Goal: Information Seeking & Learning: Learn about a topic

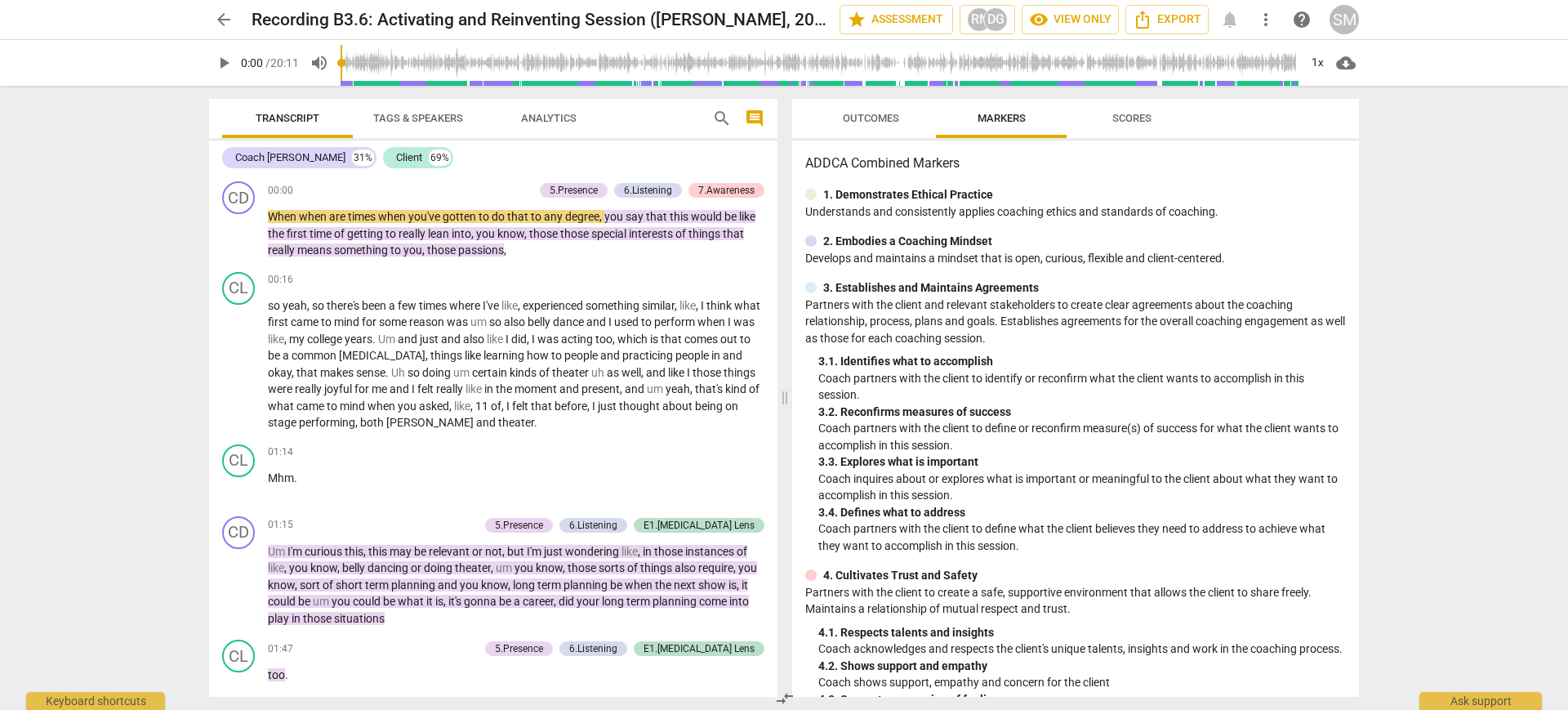
click at [416, 124] on span "Tags & Speakers" at bounding box center [418, 118] width 129 height 22
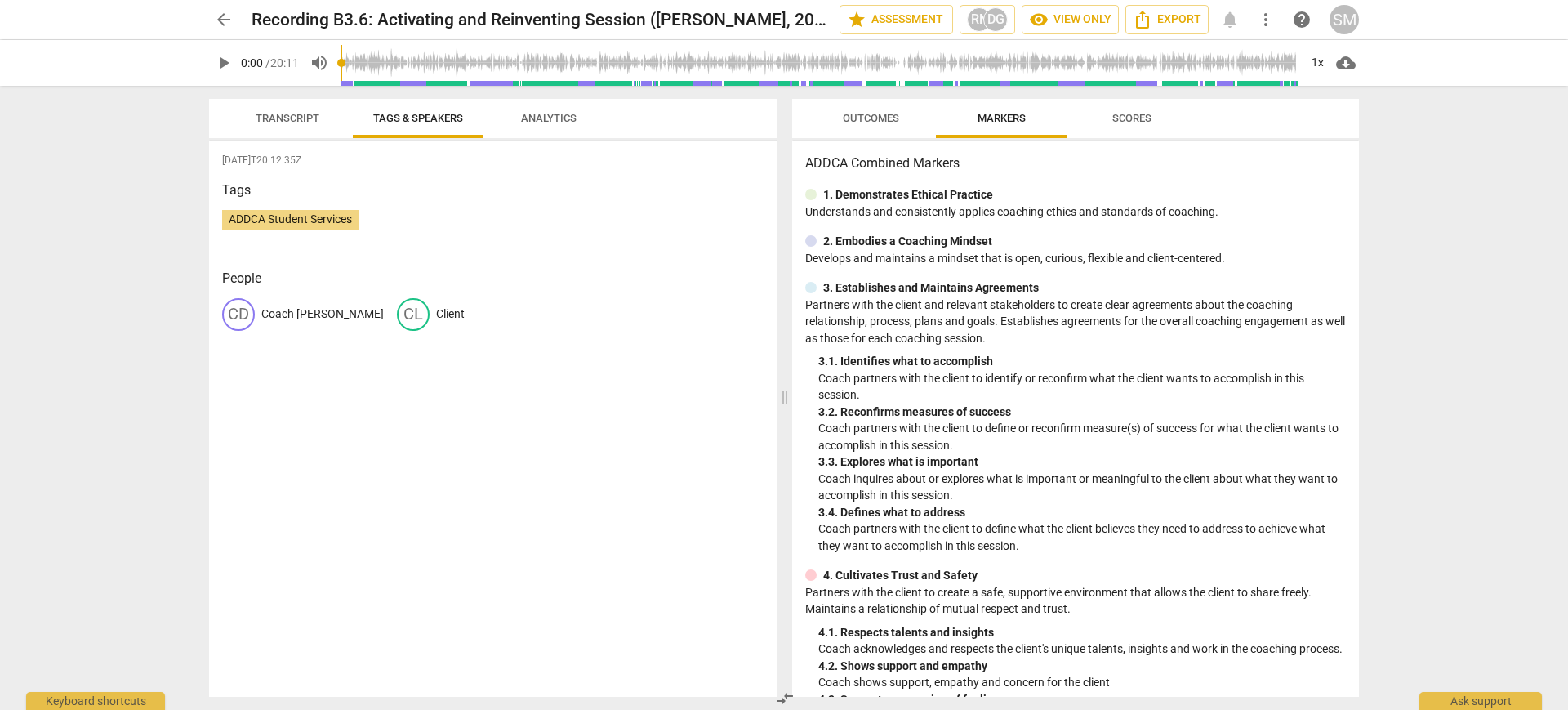
click at [537, 114] on span "Analytics" at bounding box center [549, 118] width 56 height 12
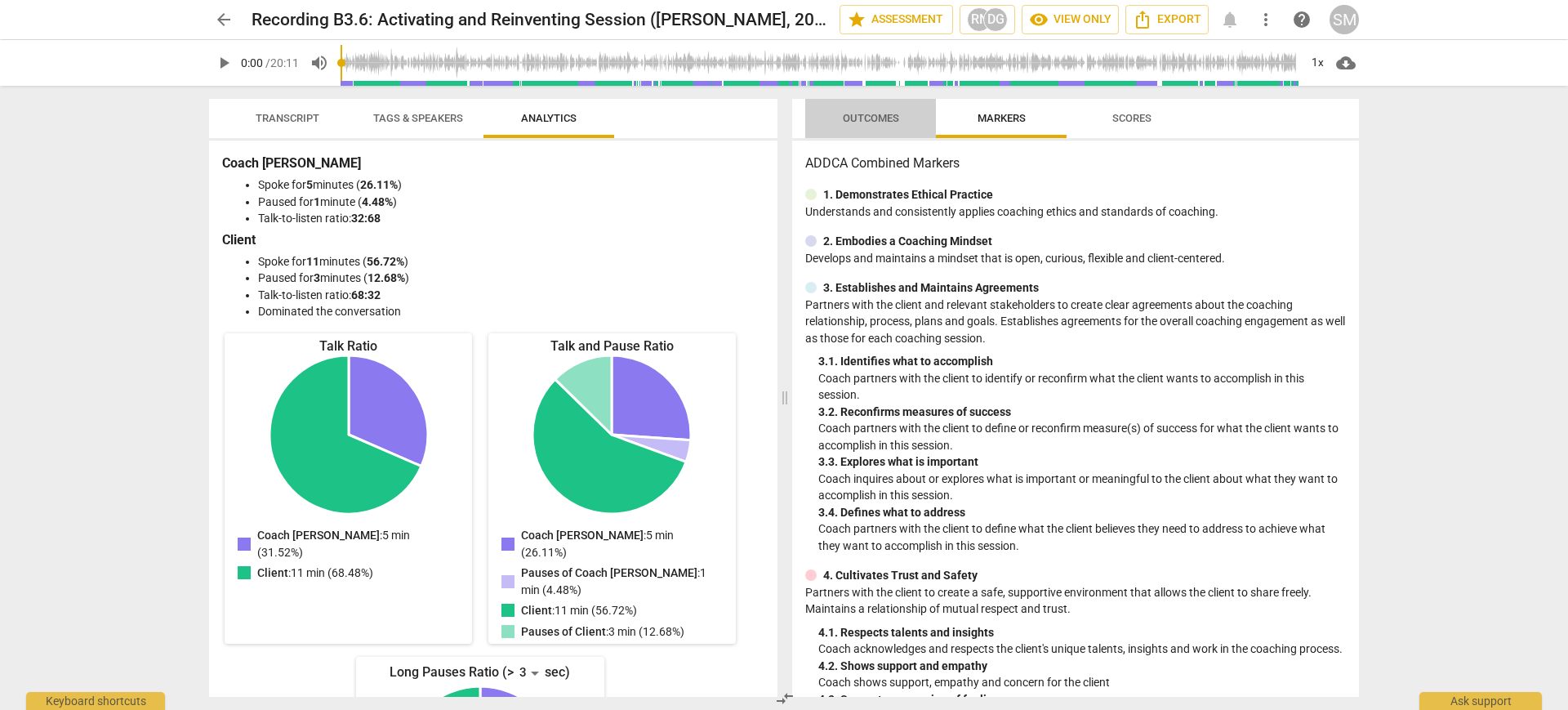
click at [863, 112] on span "Outcomes" at bounding box center [870, 118] width 57 height 12
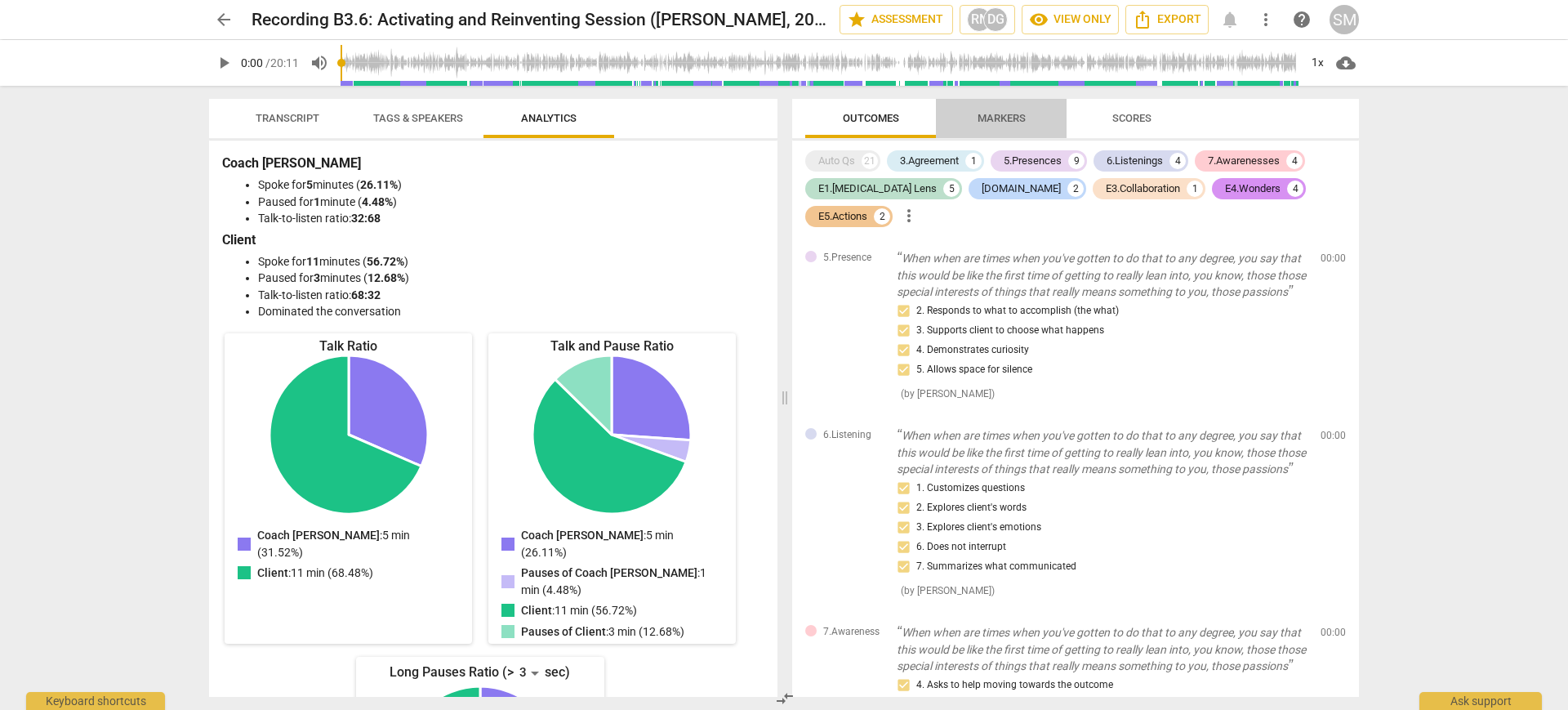
click at [1019, 114] on span "Markers" at bounding box center [1001, 118] width 48 height 12
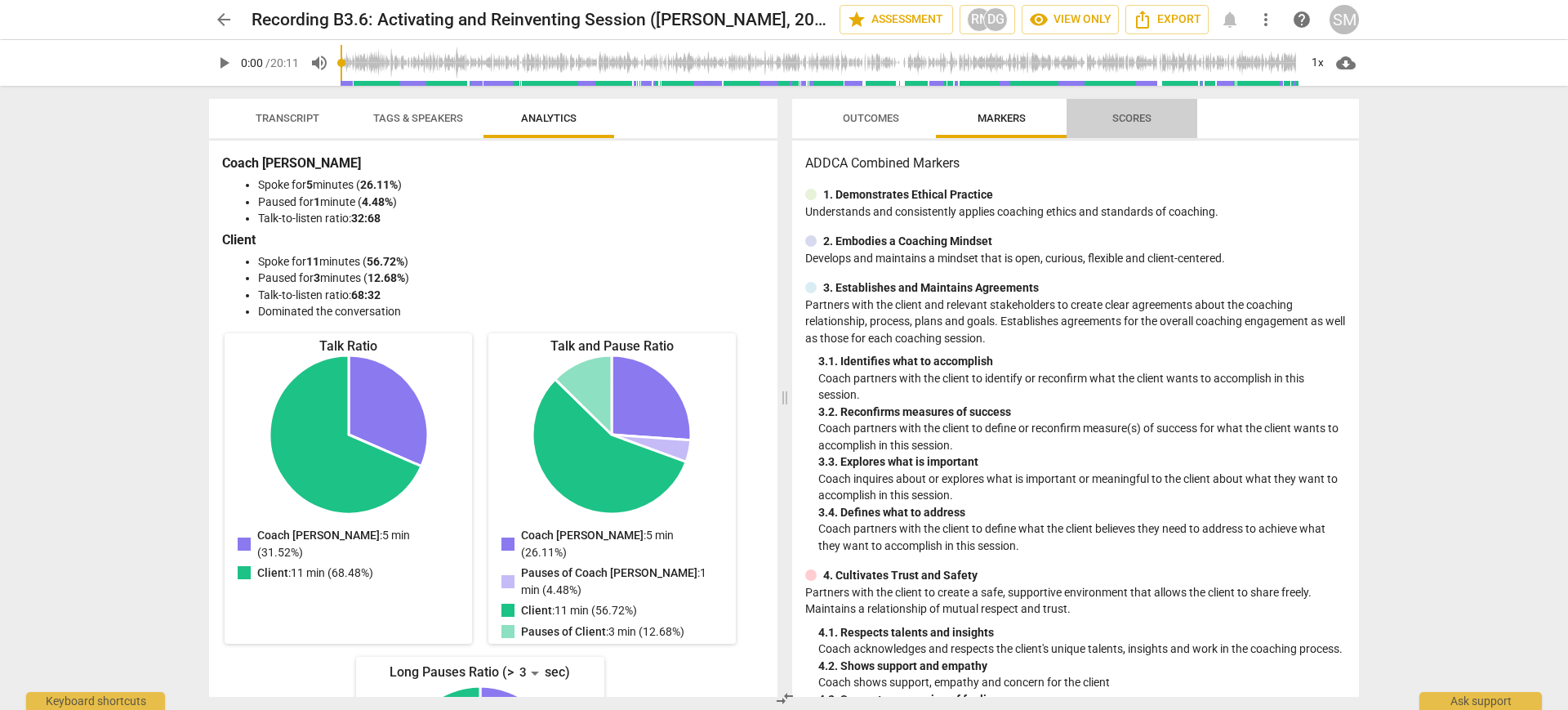
click at [1123, 121] on span "Scores" at bounding box center [1131, 118] width 39 height 12
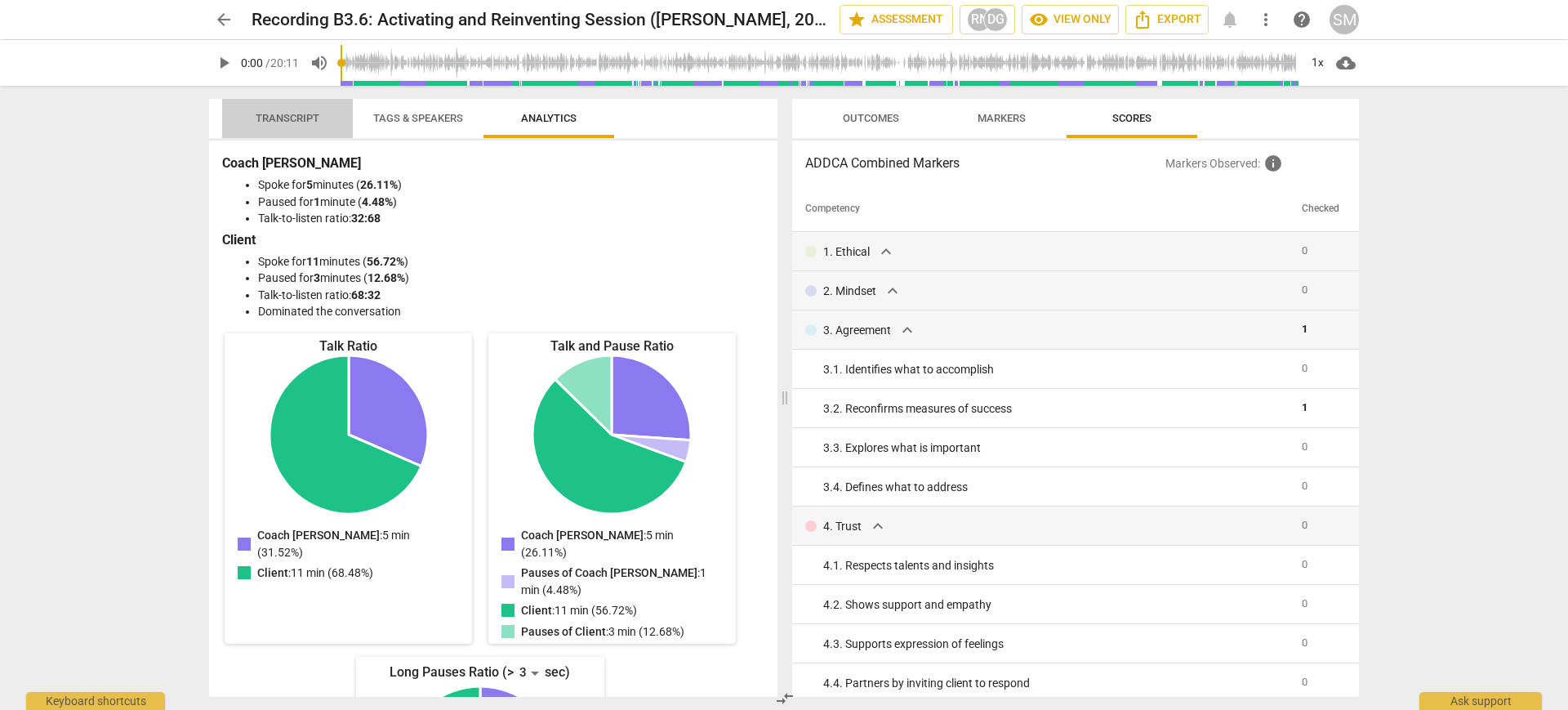
click at [291, 107] on span "Transcript" at bounding box center [287, 118] width 103 height 22
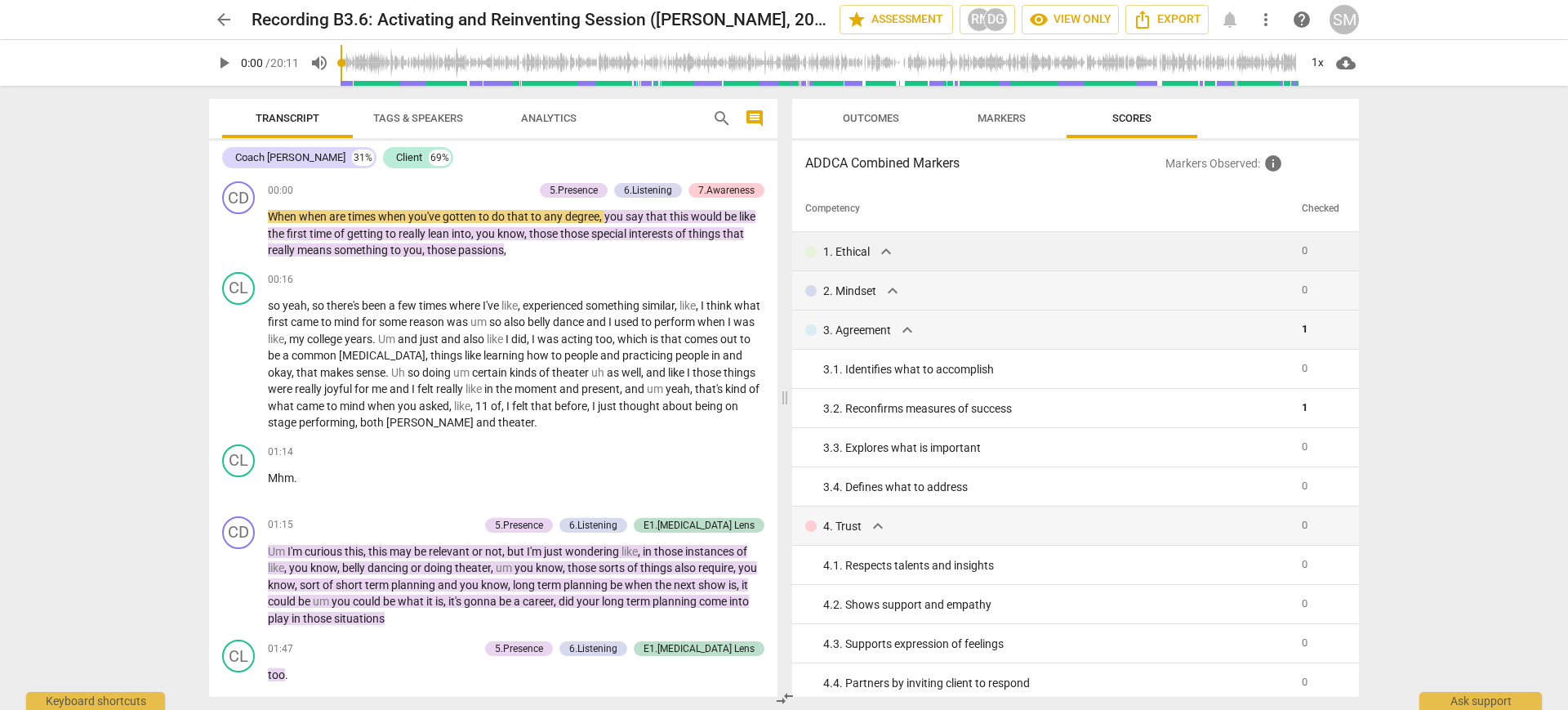
click at [877, 251] on span "expand_more" at bounding box center [886, 252] width 19 height 19
click at [881, 260] on td "1. Ethical expand_more" at bounding box center [1043, 252] width 503 height 39
click at [878, 244] on span "expand_more" at bounding box center [886, 252] width 19 height 19
click at [879, 261] on td "1. Ethical expand_more" at bounding box center [1043, 252] width 503 height 39
click at [883, 254] on span "expand_more" at bounding box center [886, 252] width 19 height 19
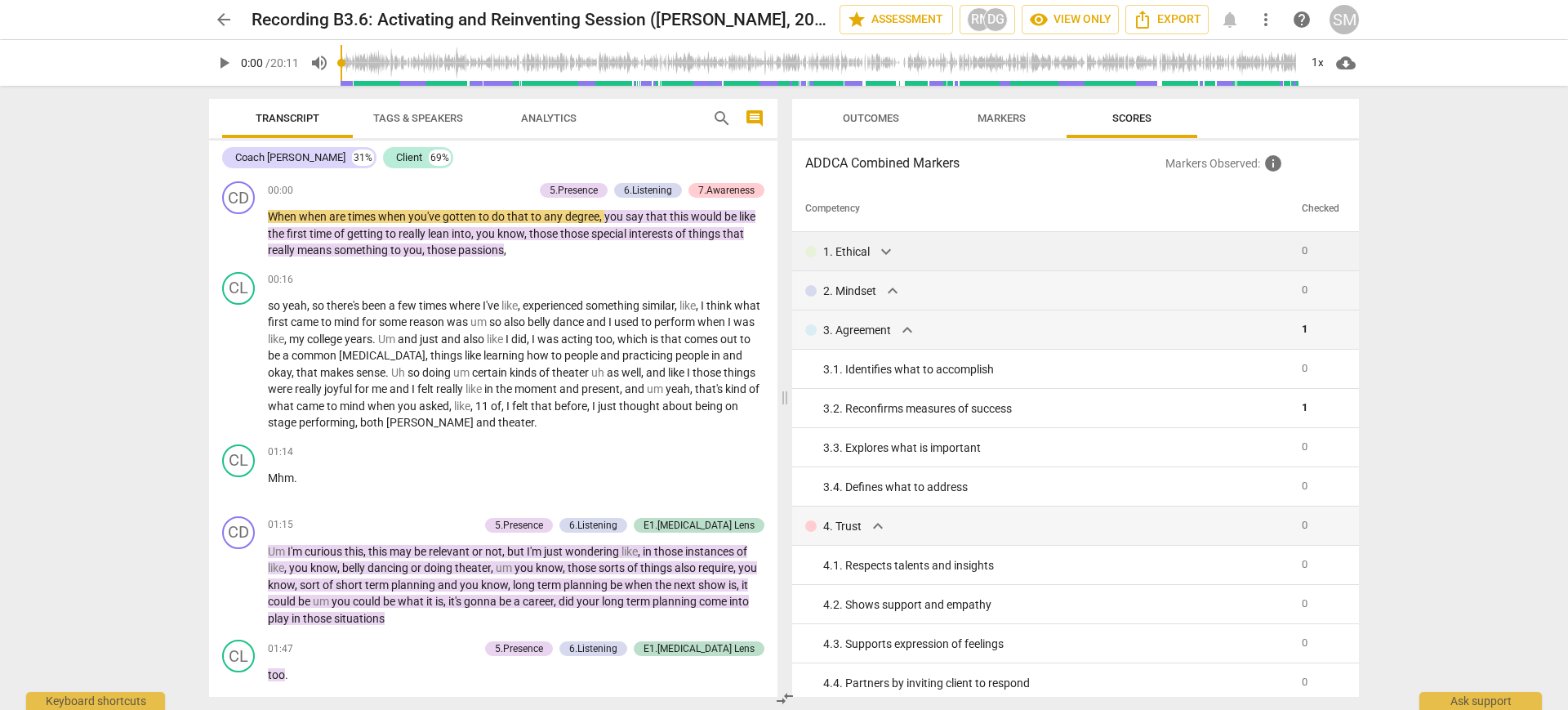
click at [883, 256] on span "expand_more" at bounding box center [886, 252] width 19 height 19
click at [981, 257] on div "1. Ethical expand_more" at bounding box center [1047, 252] width 484 height 19
click at [1044, 258] on div "1. Ethical expand_more" at bounding box center [1047, 252] width 484 height 19
click at [1045, 258] on div "1. Ethical expand_more" at bounding box center [1047, 252] width 484 height 19
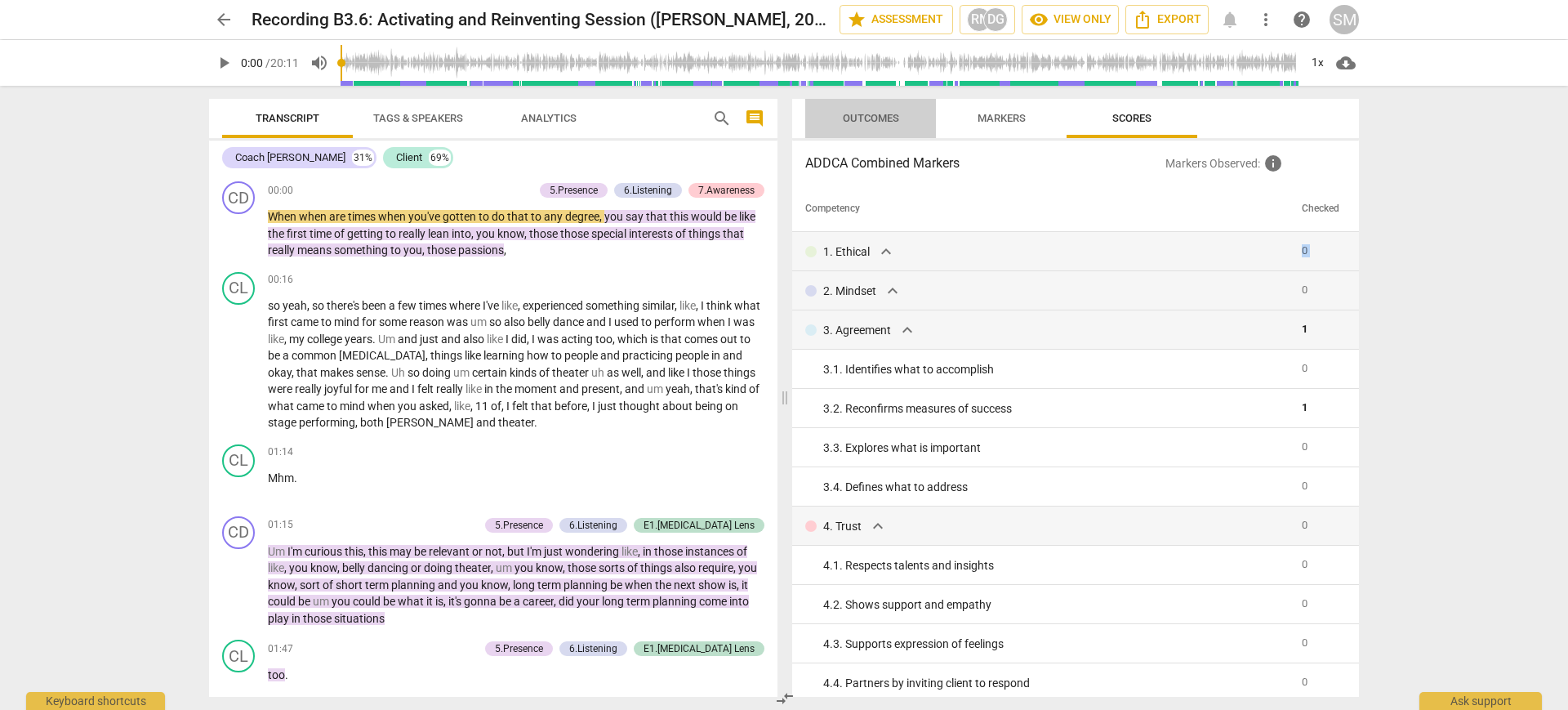
click at [903, 114] on span "Outcomes" at bounding box center [870, 118] width 95 height 22
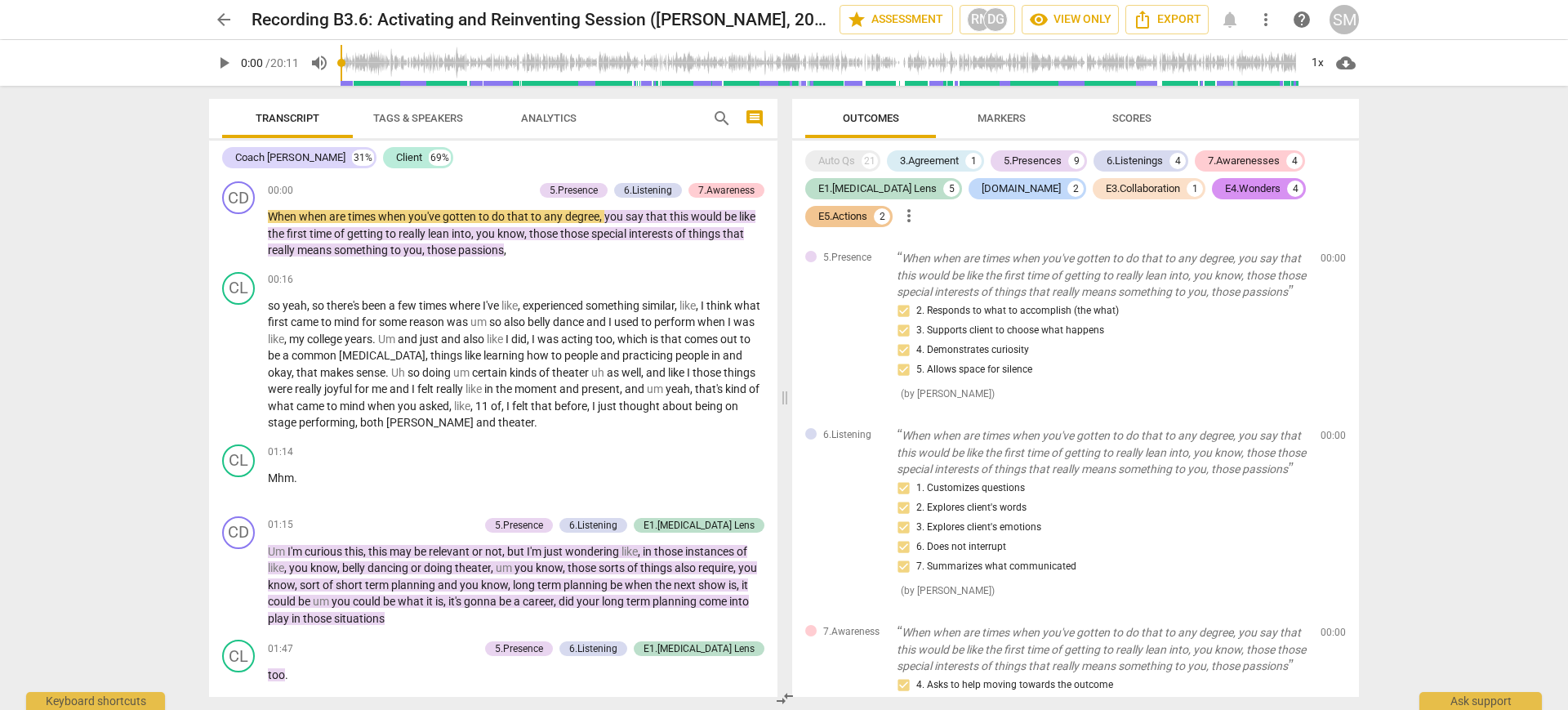
click at [1016, 114] on span "Markers" at bounding box center [1001, 118] width 48 height 12
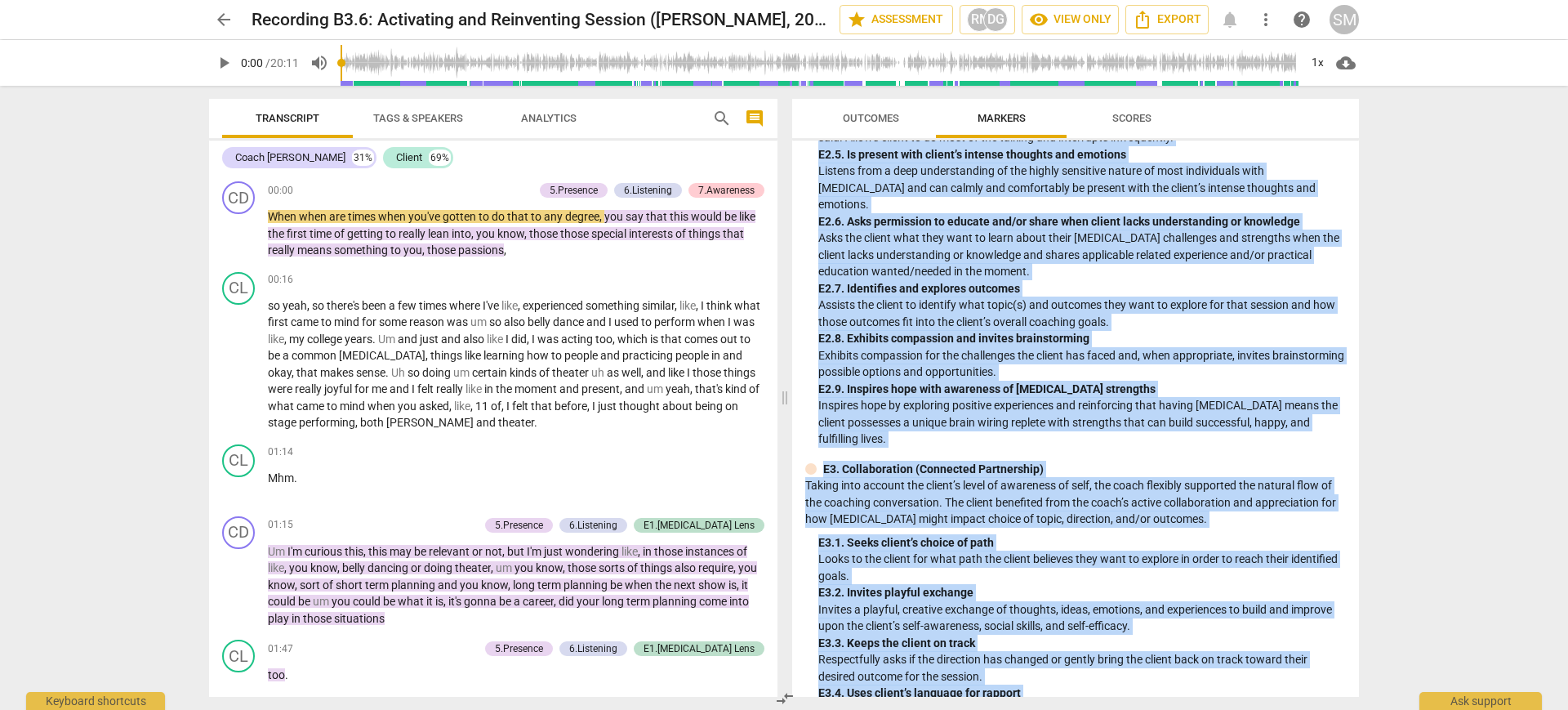
scroll to position [3703, 0]
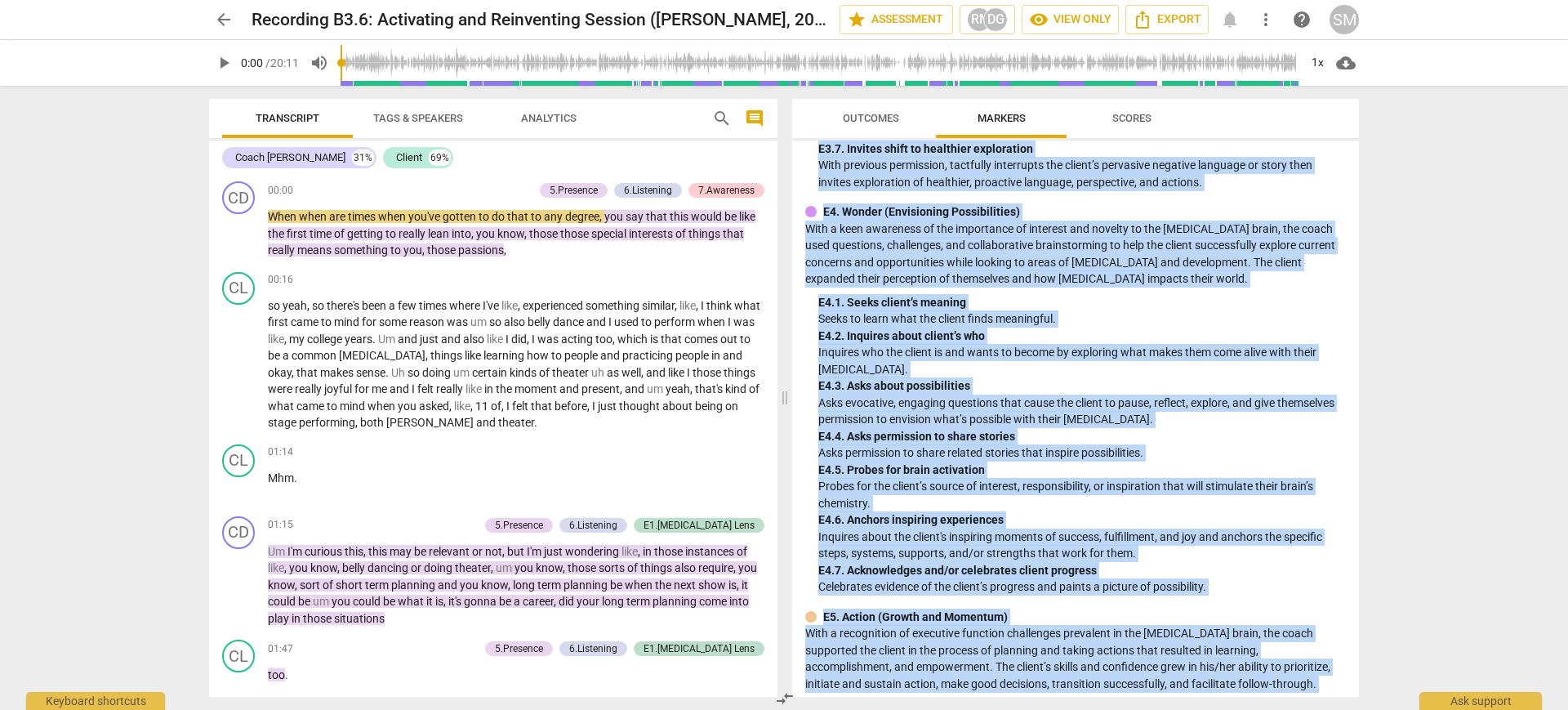
drag, startPoint x: 811, startPoint y: 158, endPoint x: 1175, endPoint y: 665, distance: 624.1
click at [1187, 694] on div "ADDCA Combined Markers 1. Demonstrates Ethical Practice Understands and consist…" at bounding box center [1075, 418] width 567 height 556
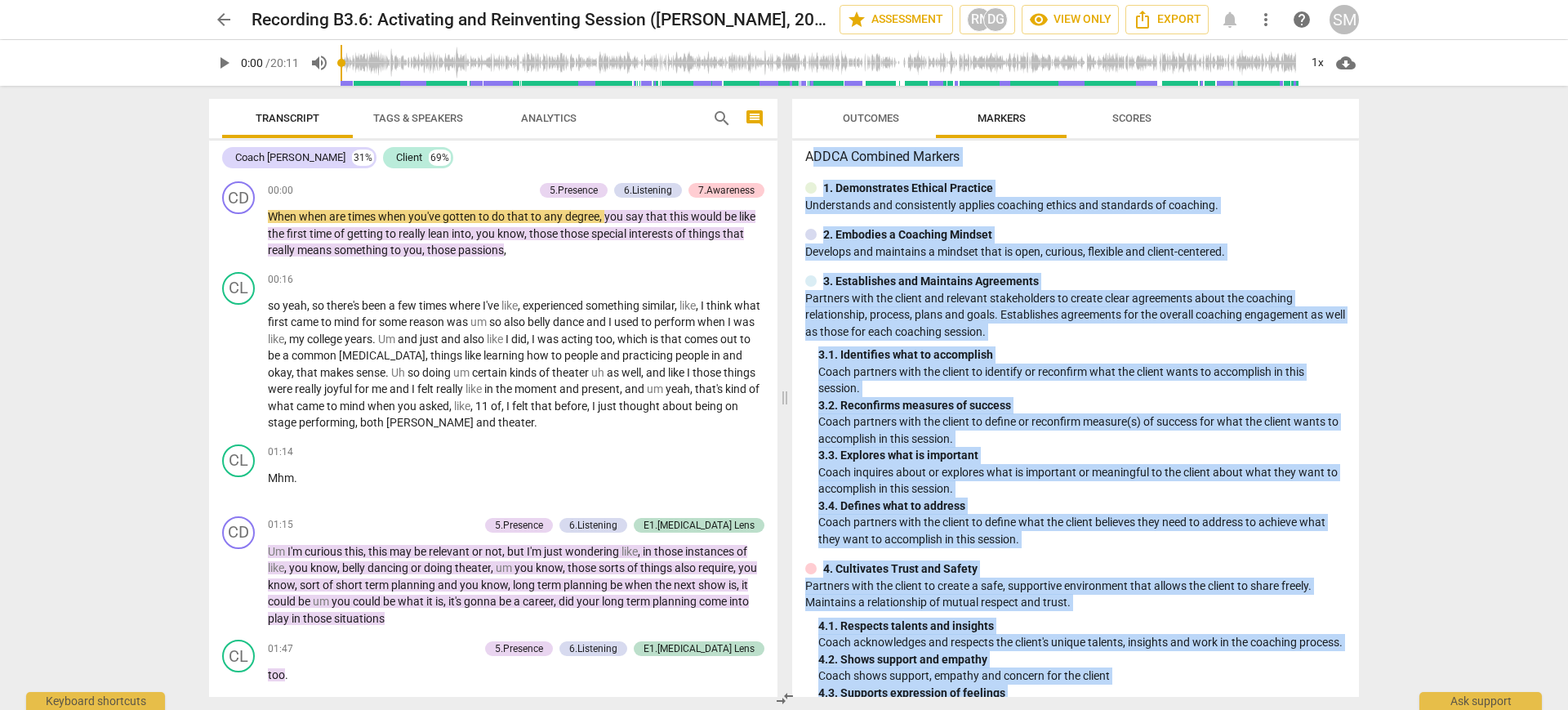
scroll to position [0, 0]
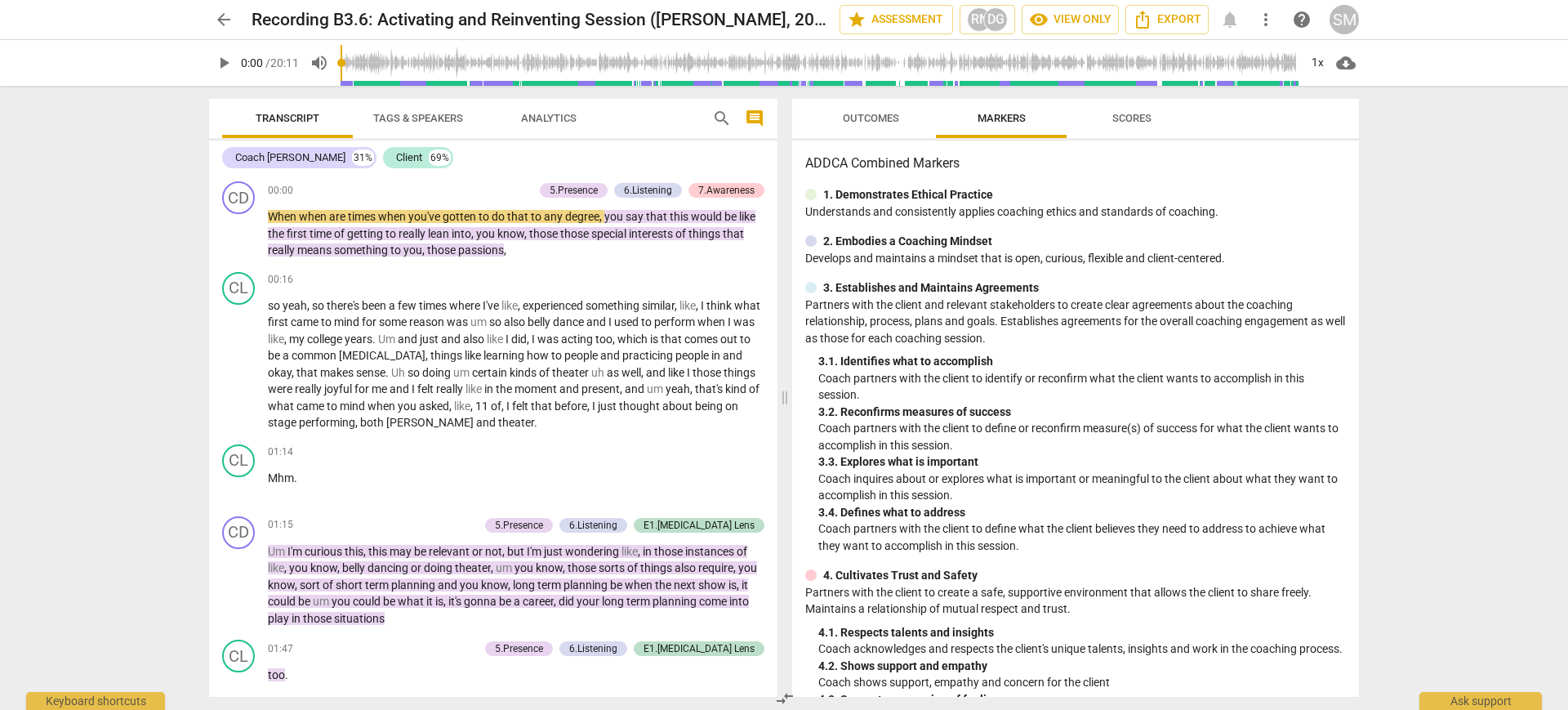
click at [805, 156] on h3 "ADDCA Combined Markers" at bounding box center [1075, 163] width 540 height 19
click at [1128, 113] on span "Scores" at bounding box center [1131, 118] width 39 height 12
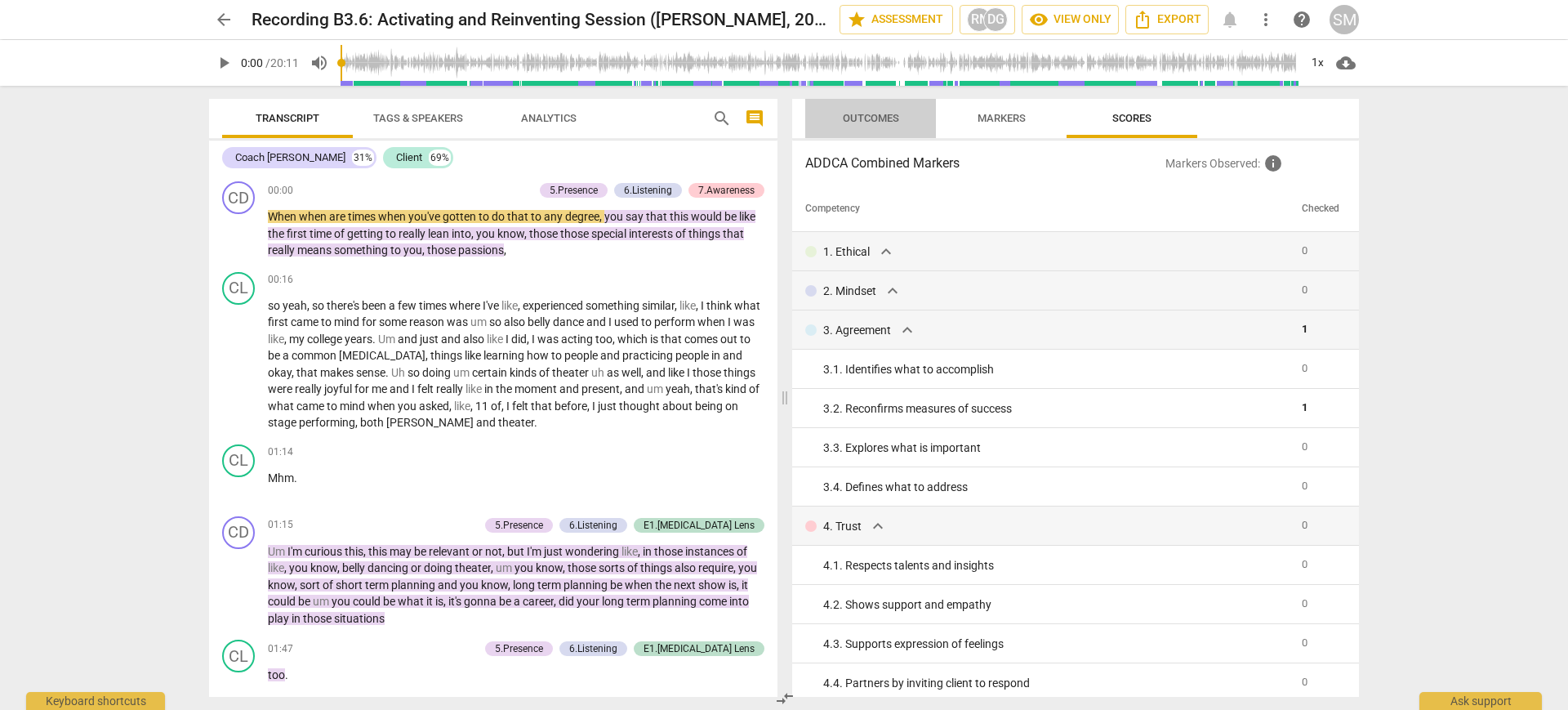
click at [849, 112] on span "Outcomes" at bounding box center [870, 118] width 57 height 12
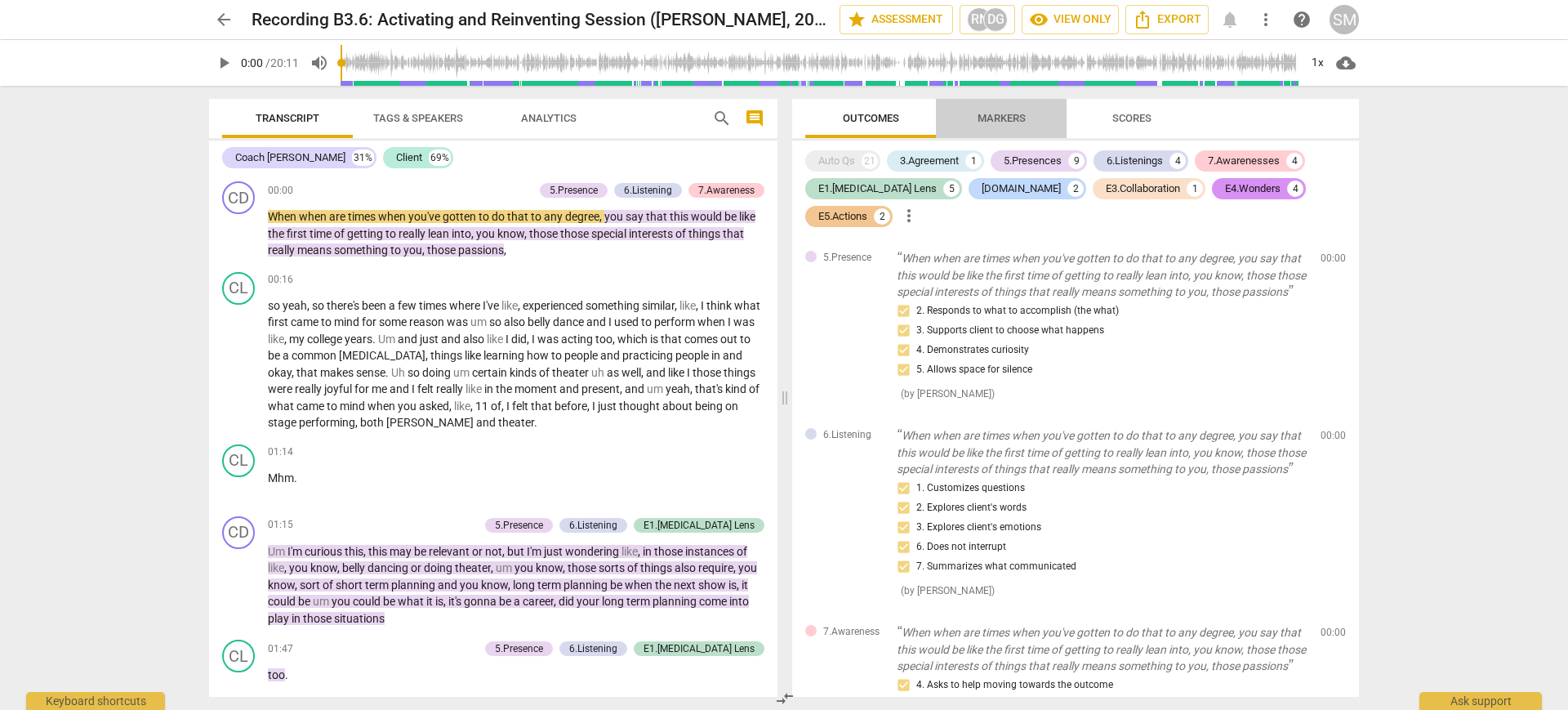
click at [1032, 122] on span "Markers" at bounding box center [1001, 118] width 87 height 22
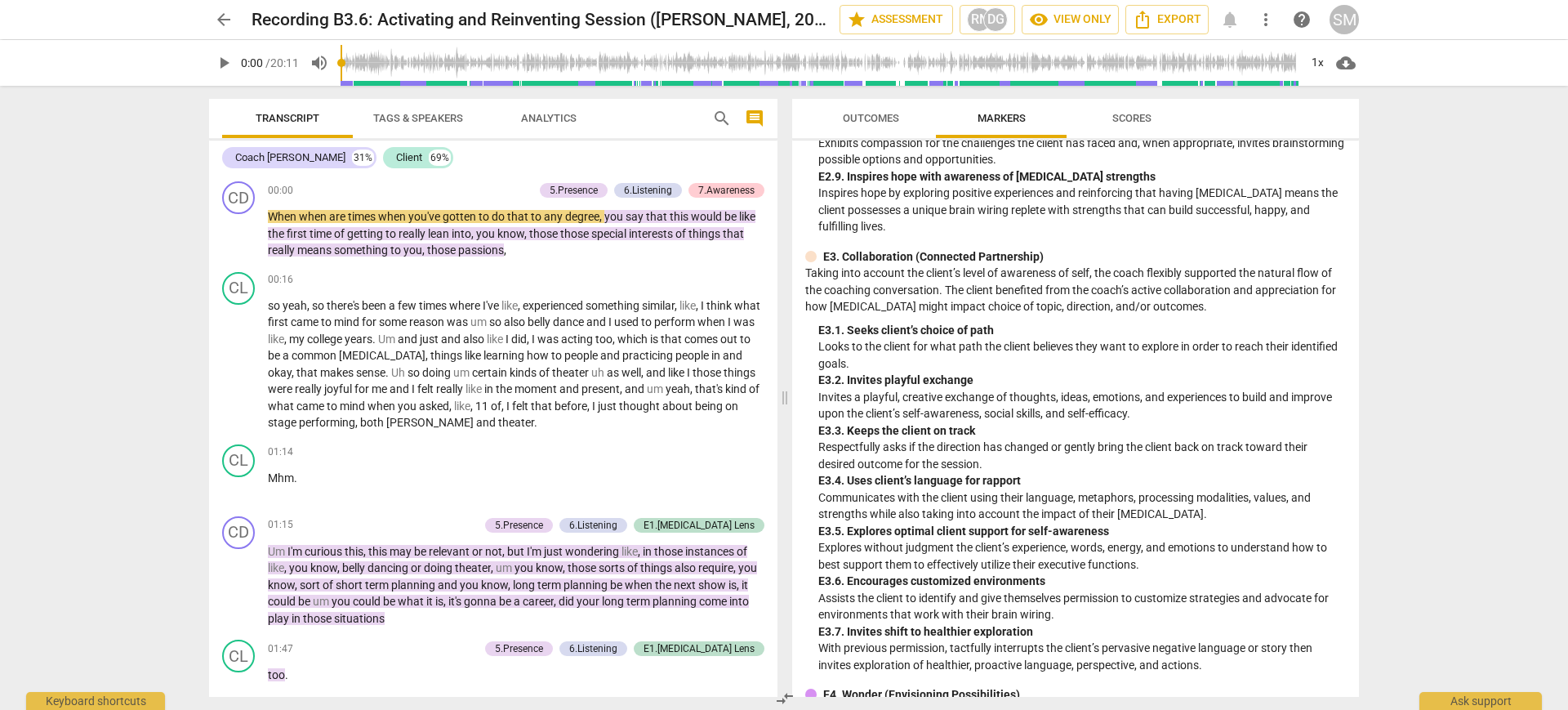
scroll to position [3703, 0]
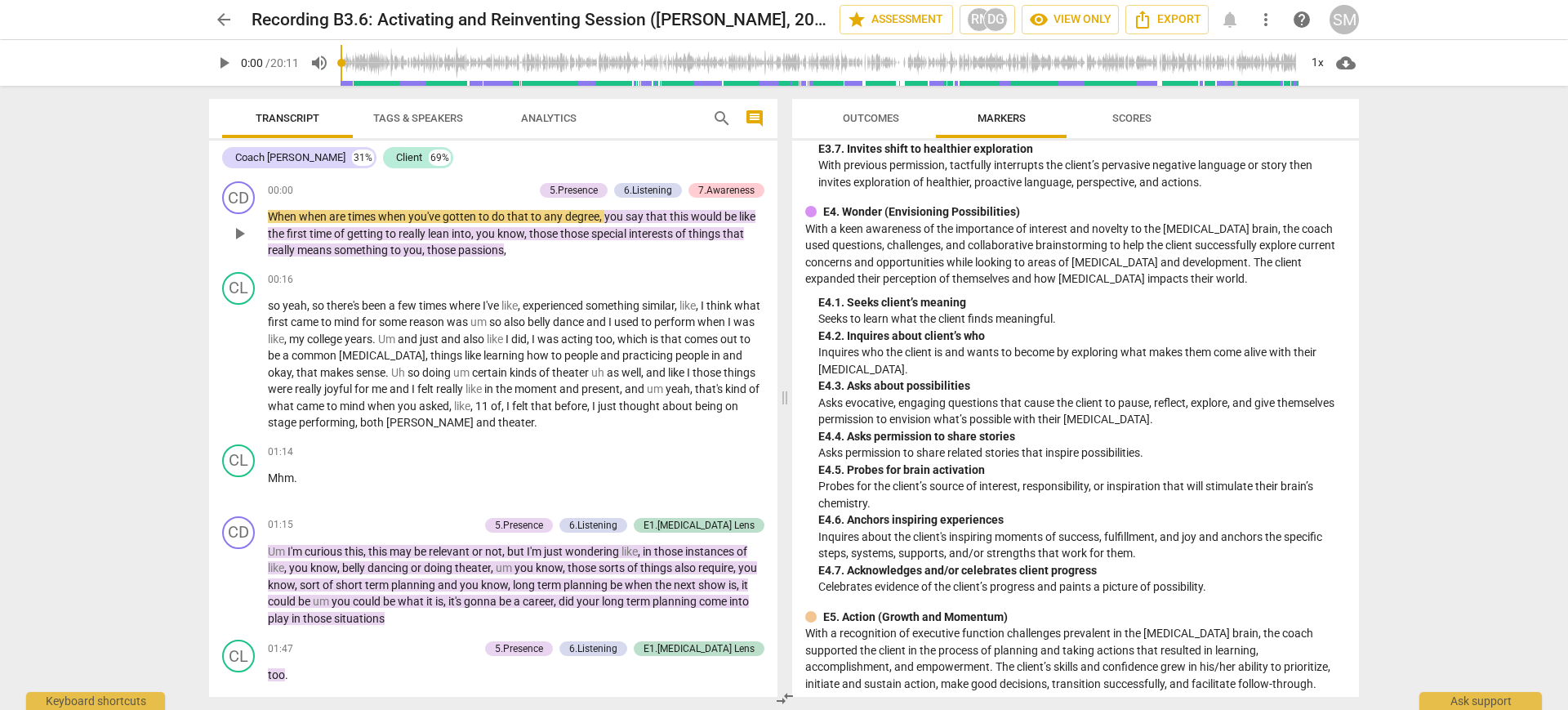
click at [390, 209] on p "When when are times when you've gotten to do that to any degree , you say that …" at bounding box center [516, 234] width 497 height 51
click at [420, 217] on span "you've" at bounding box center [425, 216] width 34 height 13
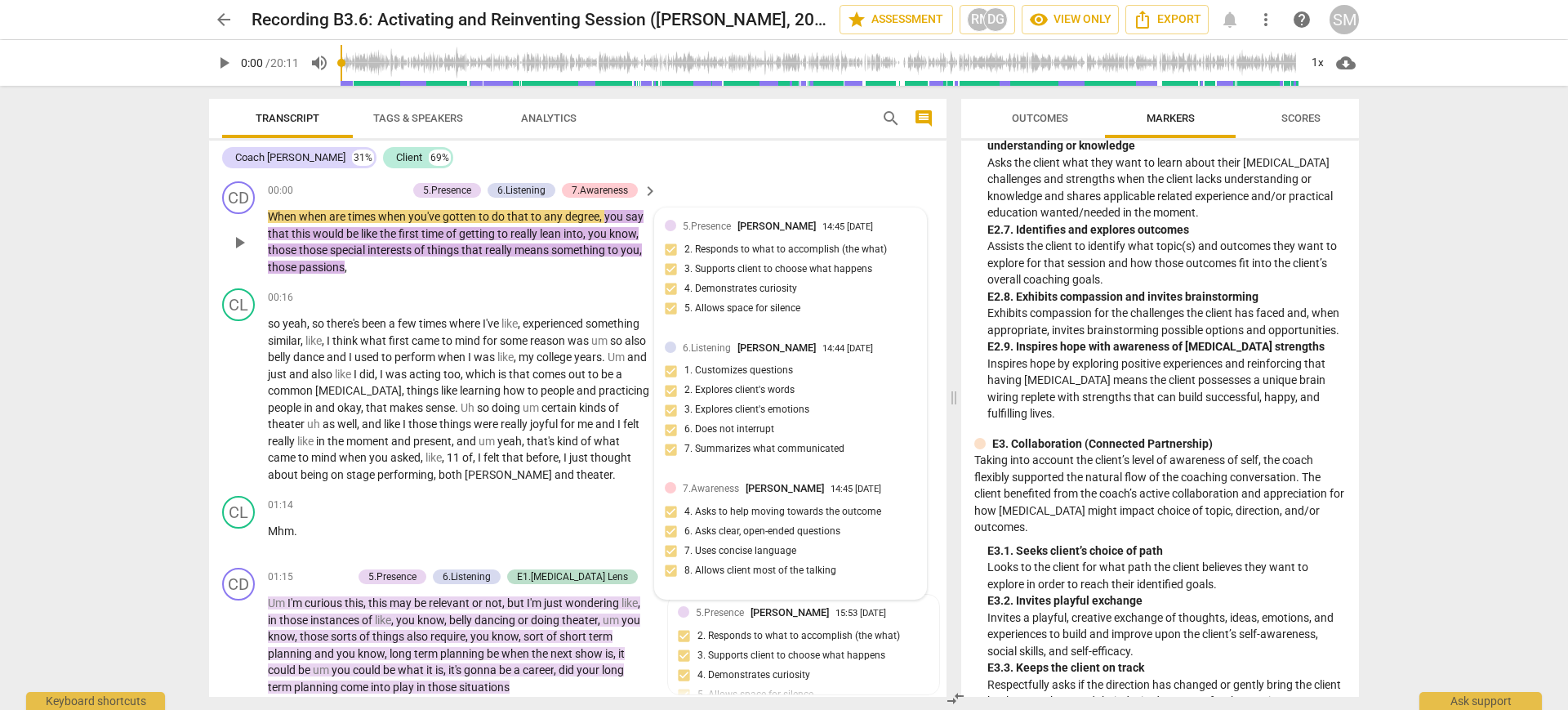
scroll to position [4535, 0]
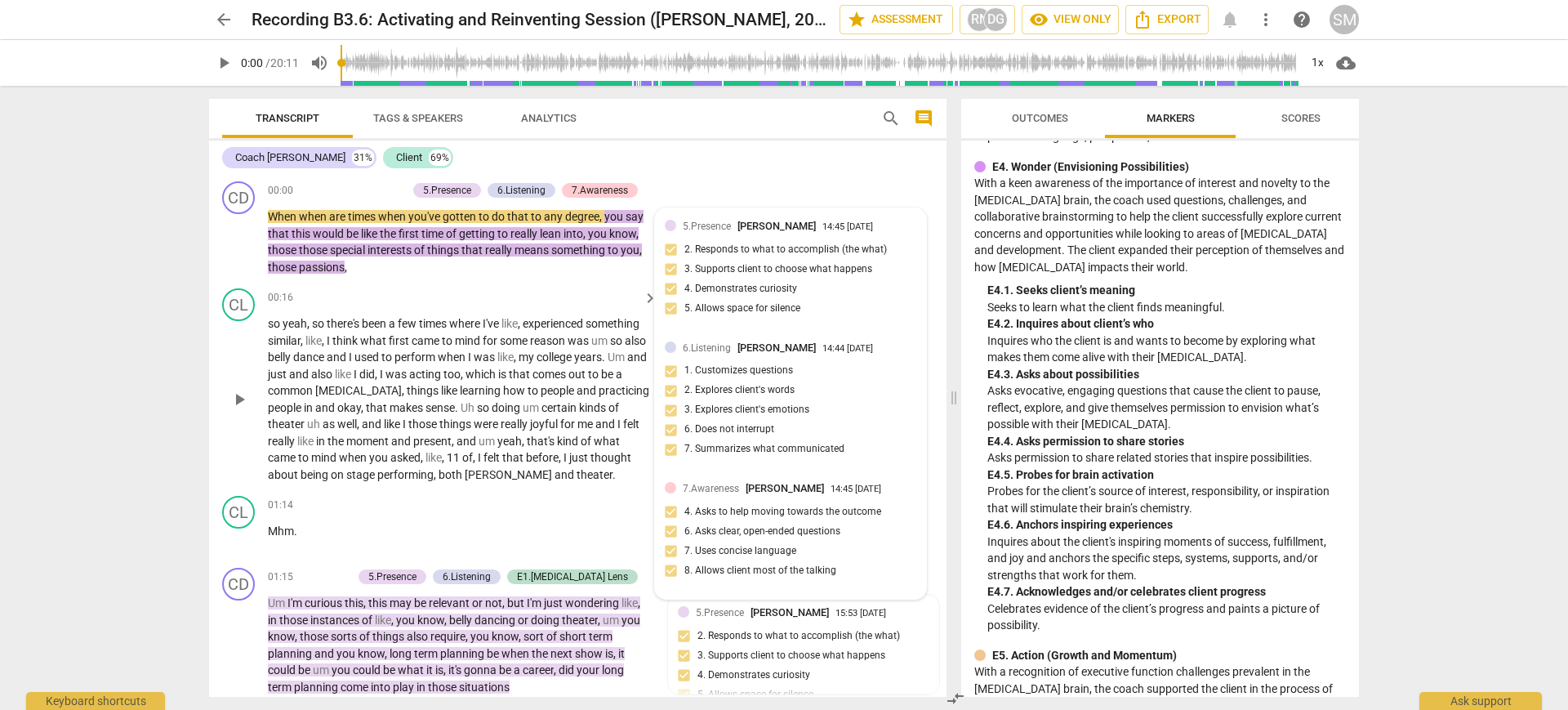
click at [369, 353] on span "used" at bounding box center [368, 356] width 27 height 13
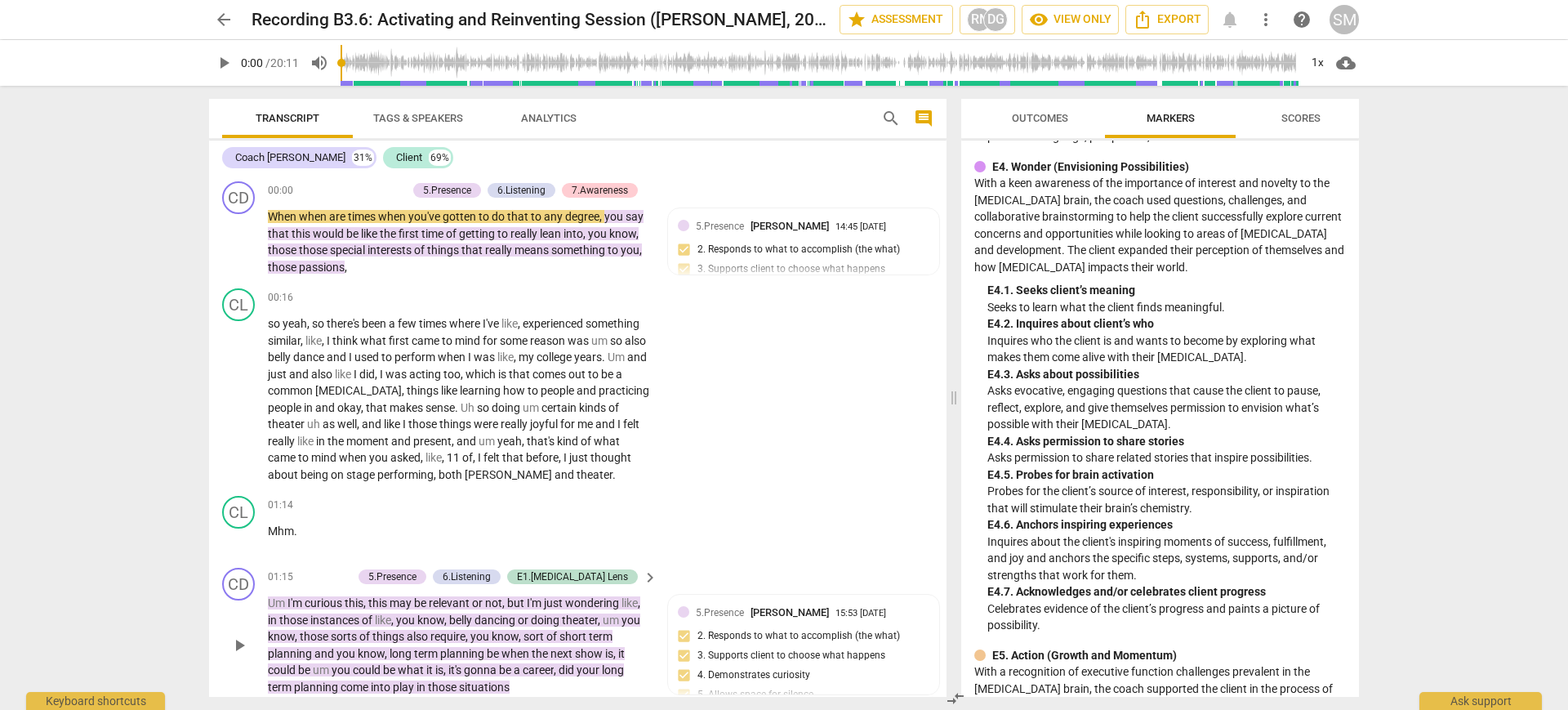
click at [407, 630] on span "also" at bounding box center [418, 636] width 24 height 13
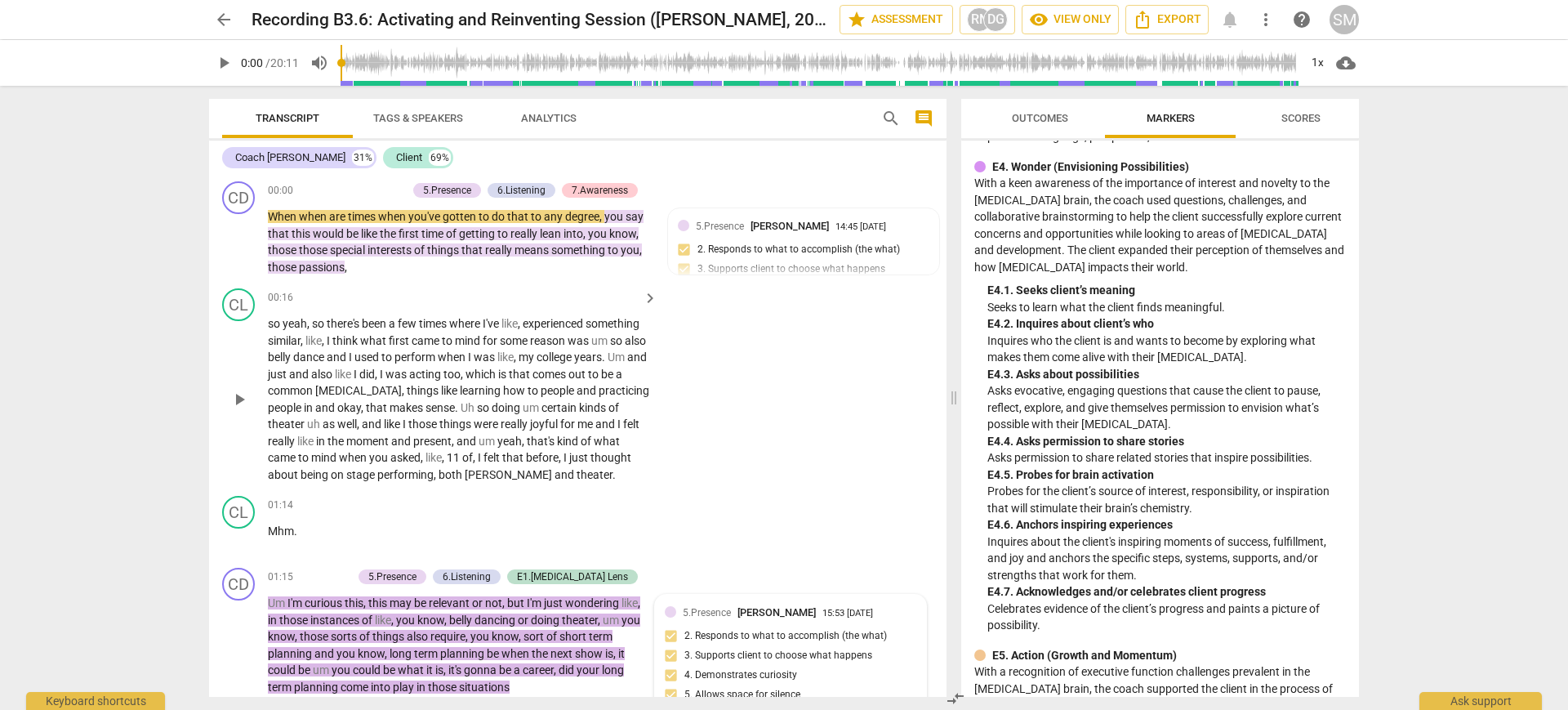
scroll to position [341, 0]
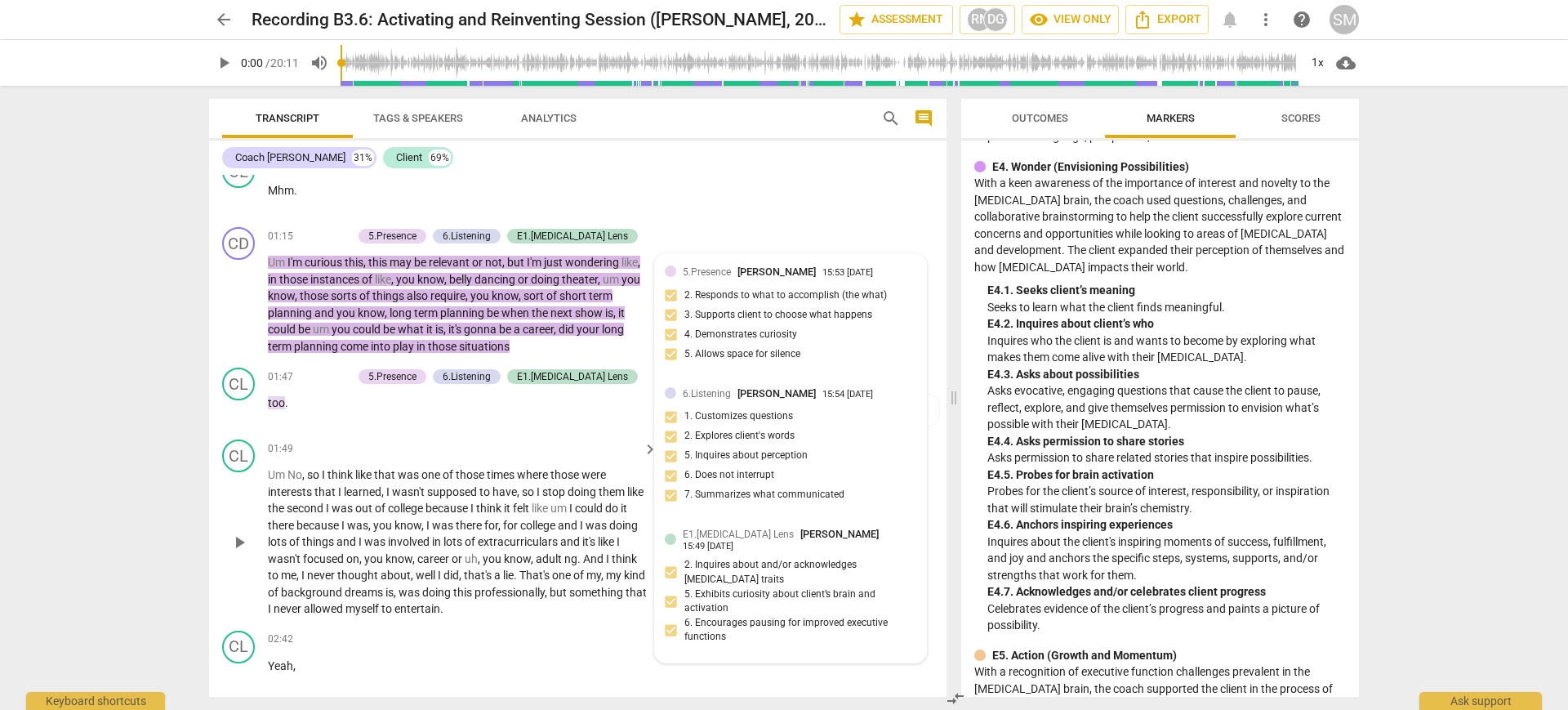
click at [392, 486] on span "wasn't" at bounding box center [409, 492] width 35 height 13
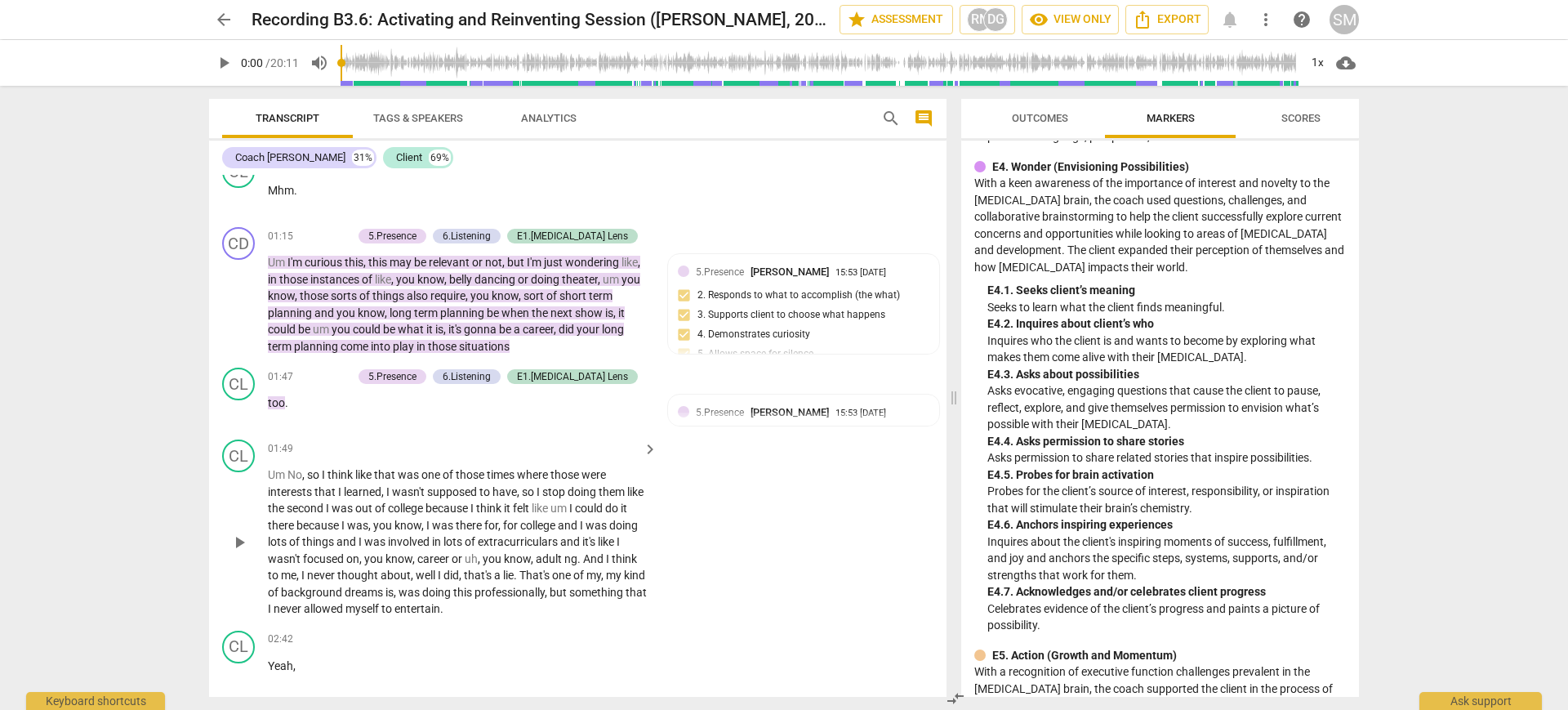
click at [382, 441] on div "01:49 keyboard_arrow_right Um No , so I think like that was one of those times …" at bounding box center [464, 528] width 391 height 178
click at [386, 468] on span "that" at bounding box center [385, 474] width 24 height 13
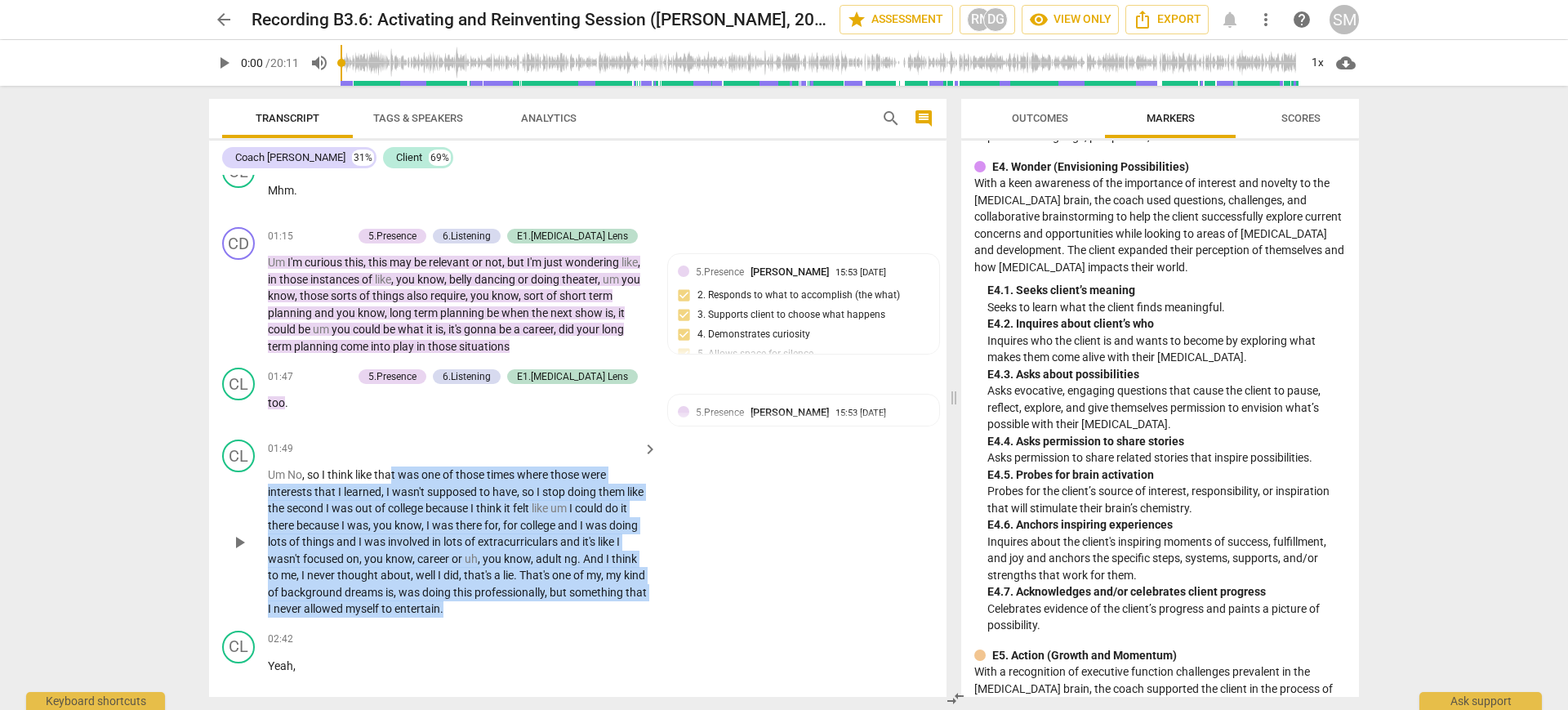
drag, startPoint x: 386, startPoint y: 456, endPoint x: 409, endPoint y: 574, distance: 120.2
click at [409, 574] on p "Um No , so I think like that was one of those times where those were interests …" at bounding box center [458, 541] width 382 height 151
